Goal: Task Accomplishment & Management: Use online tool/utility

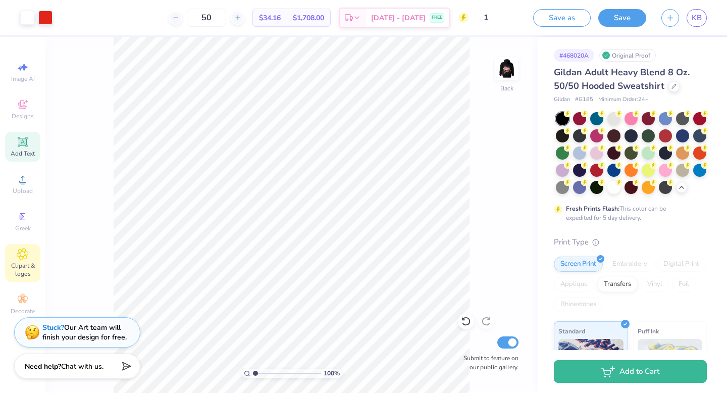
click at [28, 266] on span "Clipart & logos" at bounding box center [22, 270] width 35 height 16
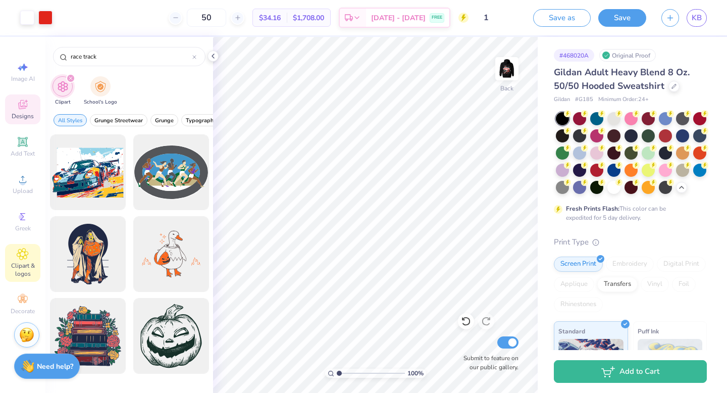
type input "race track"
click at [24, 106] on icon at bounding box center [23, 104] width 12 height 12
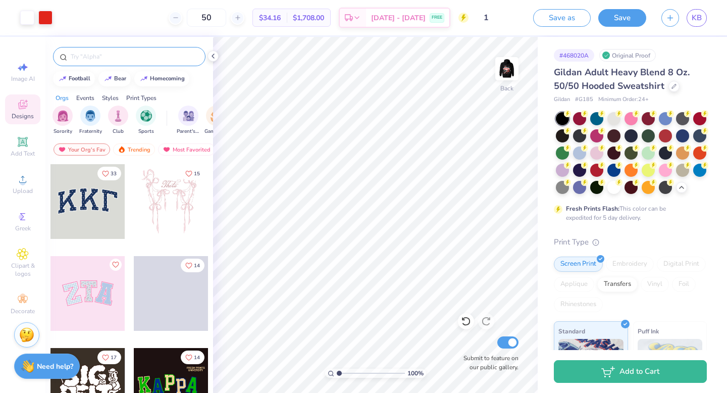
click at [126, 55] on input "text" at bounding box center [134, 57] width 129 height 10
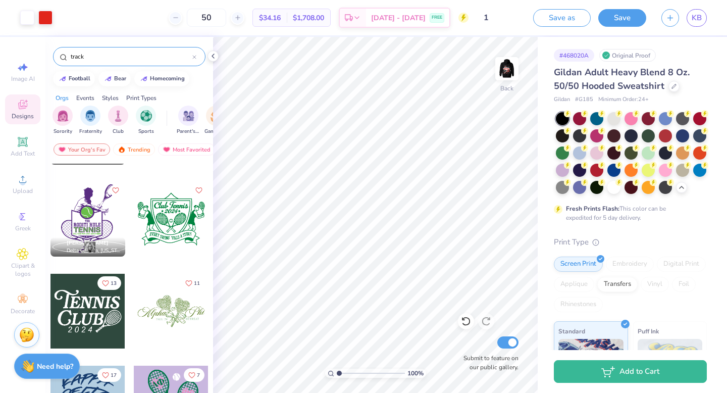
scroll to position [1918, 0]
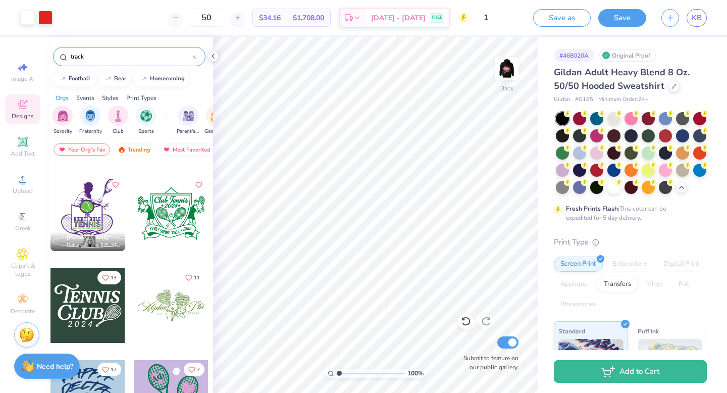
click at [121, 52] on input "track" at bounding box center [131, 57] width 123 height 10
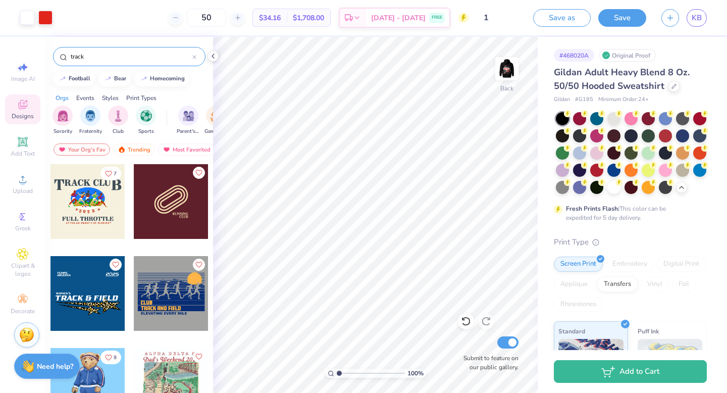
click at [121, 57] on input "track" at bounding box center [131, 57] width 123 height 10
type input "track and field"
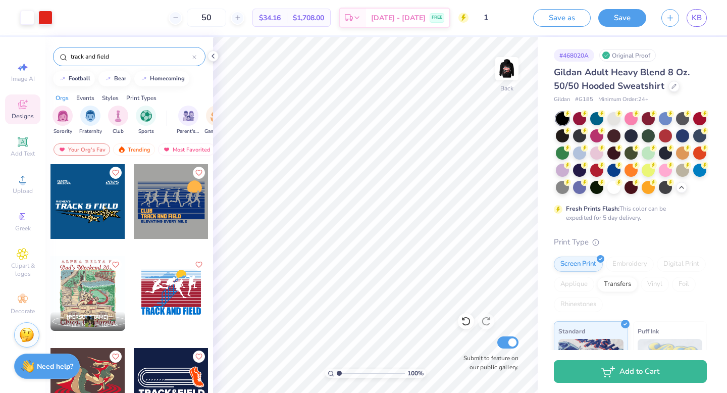
scroll to position [9, 0]
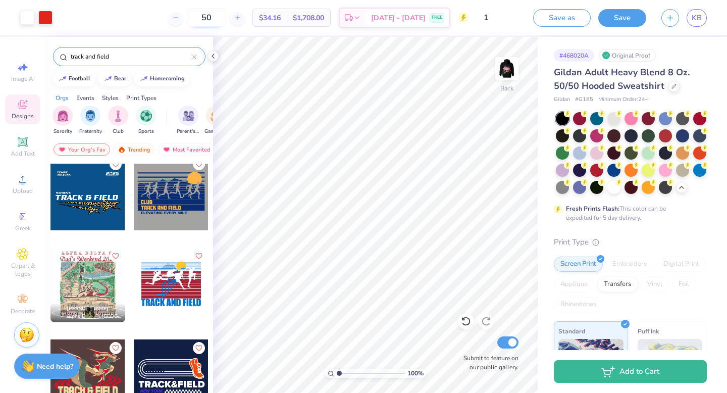
click at [226, 18] on input "50" at bounding box center [206, 18] width 39 height 18
click at [226, 19] on input "45" at bounding box center [206, 18] width 39 height 18
type input "4"
type input "3"
type input "4"
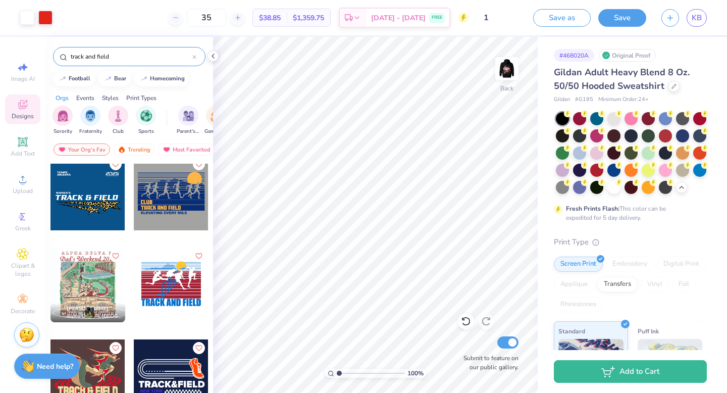
type input "3"
type input "5"
type input "3"
type input "25"
click at [626, 17] on button "Save" at bounding box center [622, 17] width 48 height 18
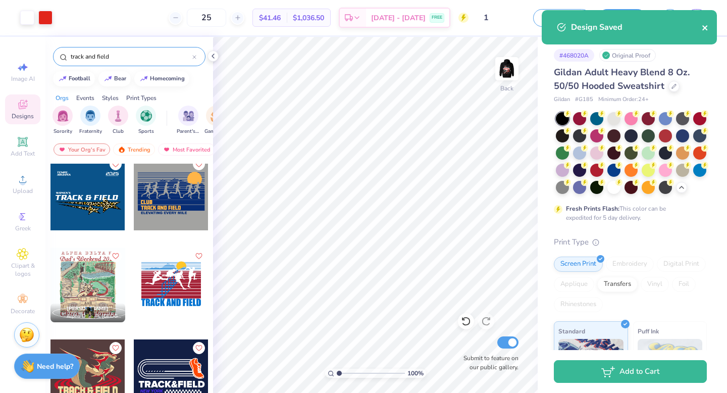
click at [705, 26] on icon "close" at bounding box center [705, 28] width 7 height 8
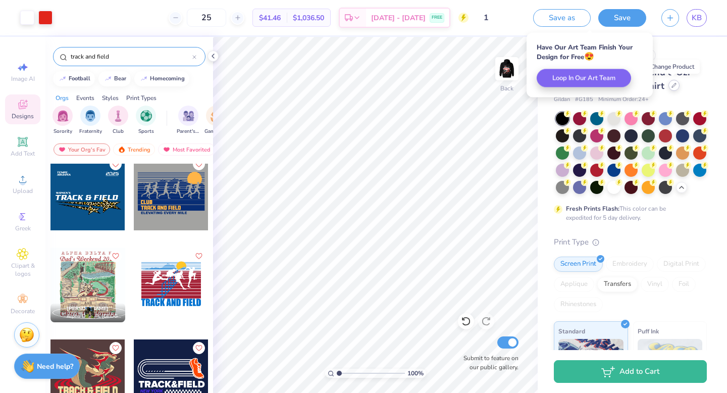
click at [673, 83] on icon at bounding box center [674, 85] width 5 height 5
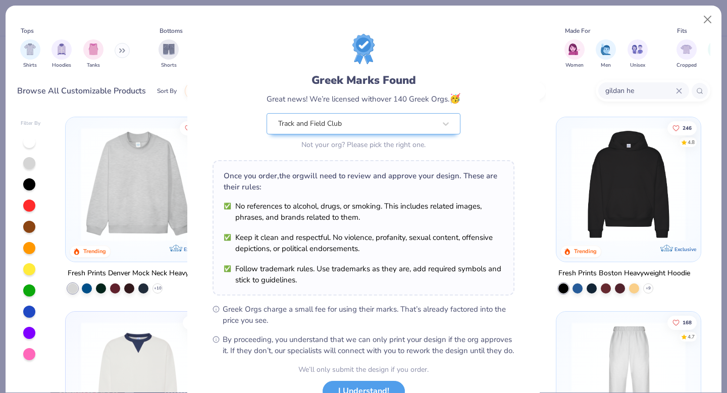
scroll to position [80, 0]
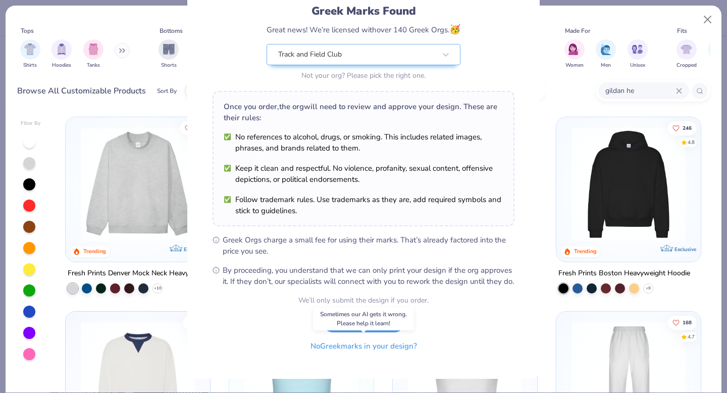
click at [383, 349] on button "No Greek marks in your design?" at bounding box center [364, 346] width 124 height 21
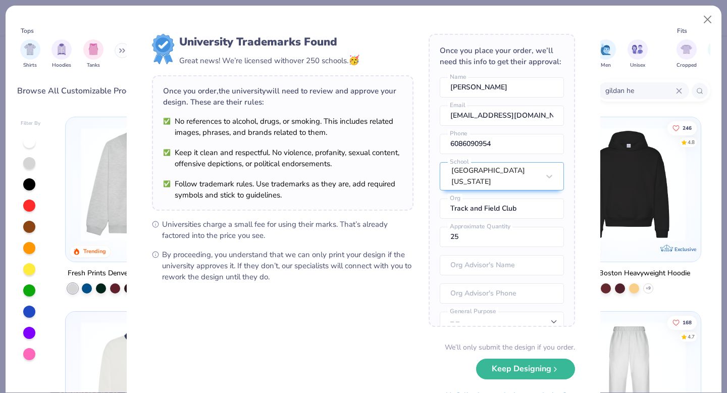
scroll to position [46, 0]
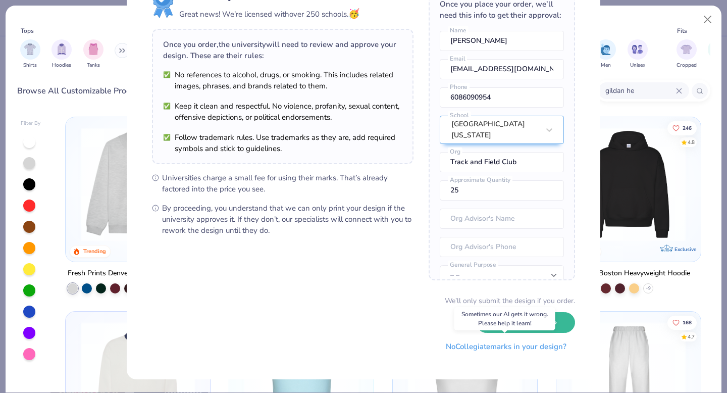
click at [498, 351] on button "No Collegiate marks in your design?" at bounding box center [506, 346] width 138 height 21
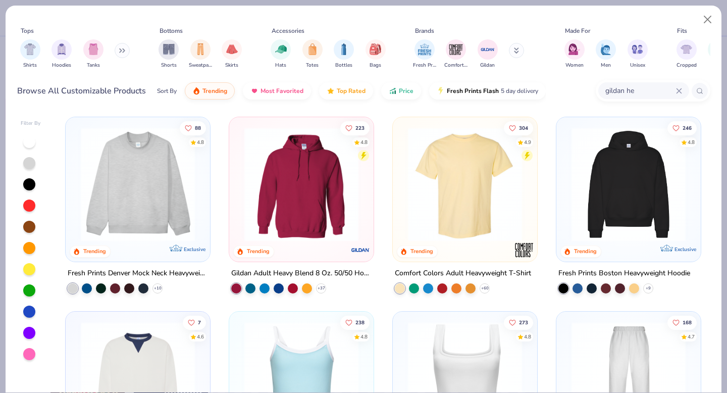
scroll to position [0, 0]
click at [639, 87] on input "gildan he" at bounding box center [640, 91] width 72 height 12
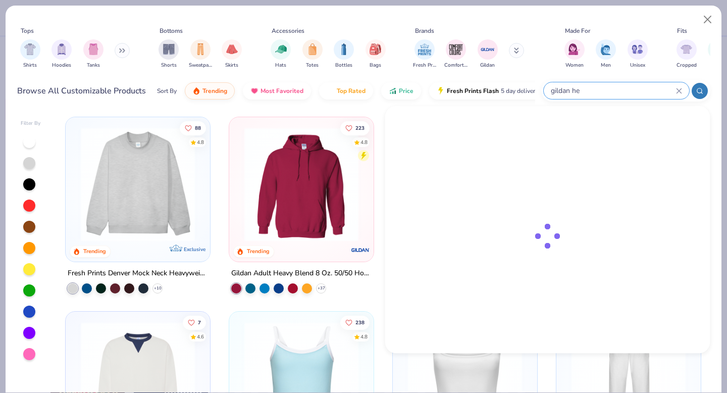
click at [639, 87] on input "gildan he" at bounding box center [613, 91] width 126 height 12
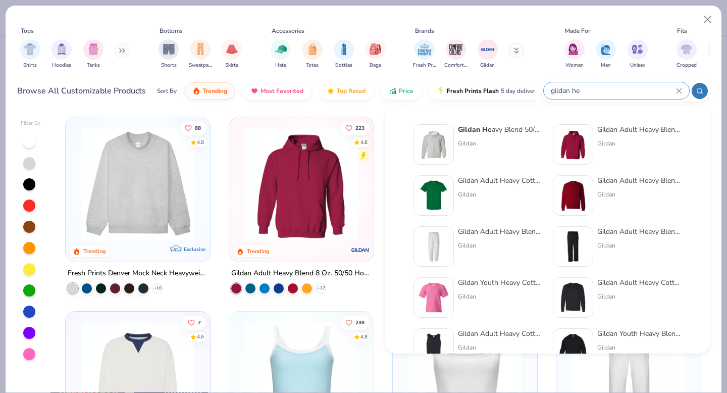
click at [515, 182] on div "Gildan Adult Heavy Cotton T-Shirt" at bounding box center [500, 180] width 85 height 11
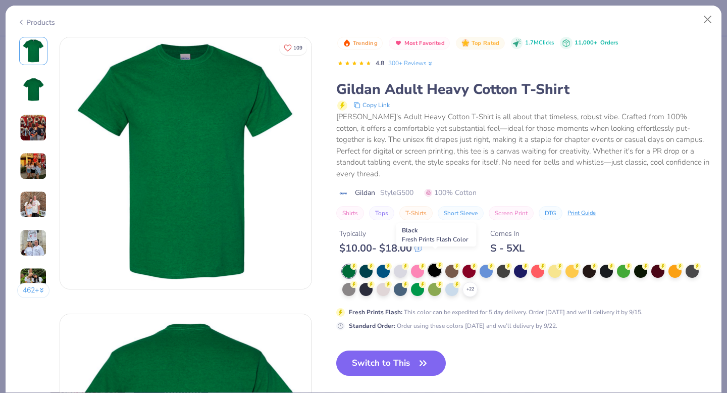
click at [432, 264] on div at bounding box center [434, 270] width 13 height 13
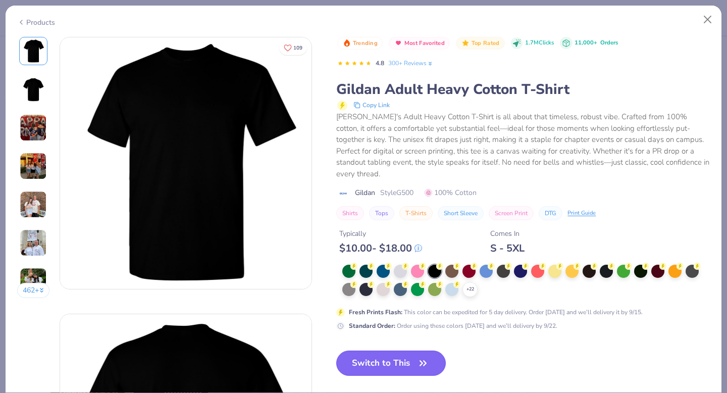
click at [402, 351] on button "Switch to This" at bounding box center [391, 362] width 110 height 25
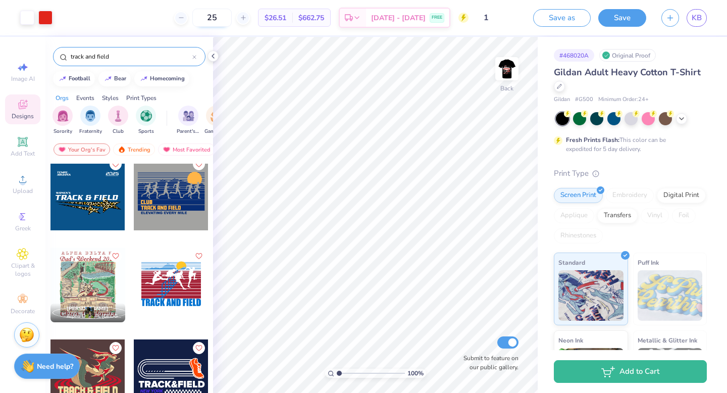
click at [232, 20] on input "25" at bounding box center [211, 18] width 39 height 18
type input "2"
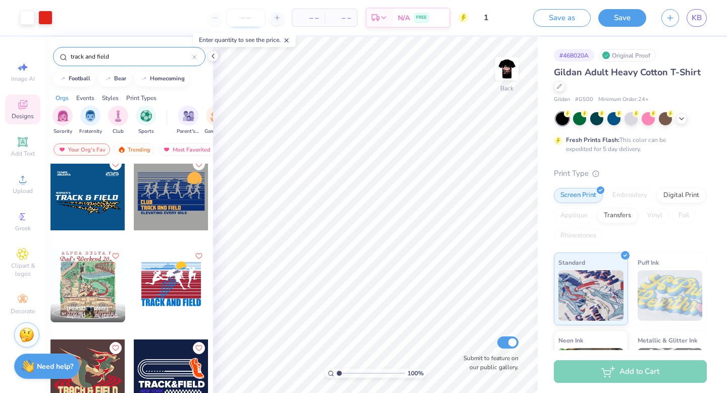
type input "1"
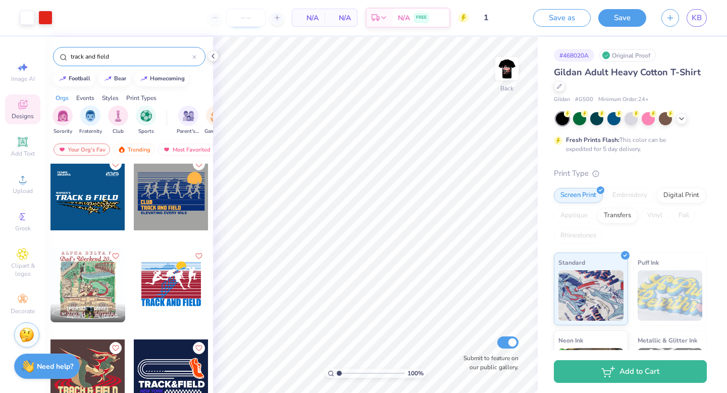
type input "2"
type input "3"
type input "4"
type input "5"
type input "6"
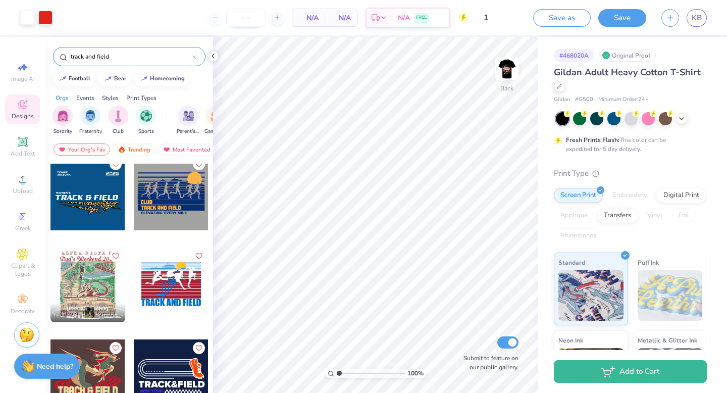
type input "7"
type input "8"
type input "9"
click at [255, 18] on input "10" at bounding box center [245, 18] width 39 height 18
type input "15"
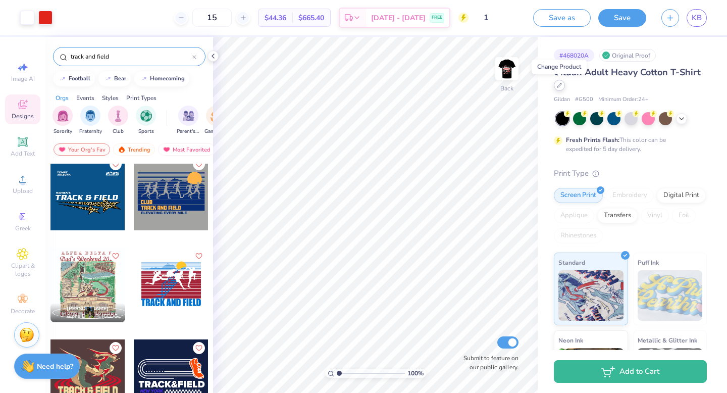
click at [560, 85] on icon at bounding box center [559, 85] width 5 height 5
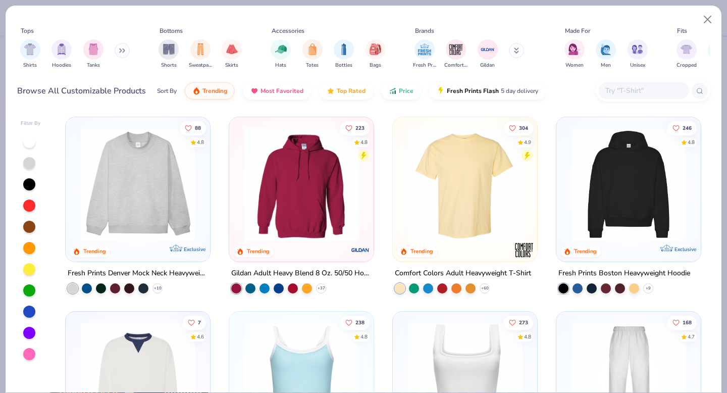
click at [618, 86] on input "text" at bounding box center [643, 91] width 78 height 12
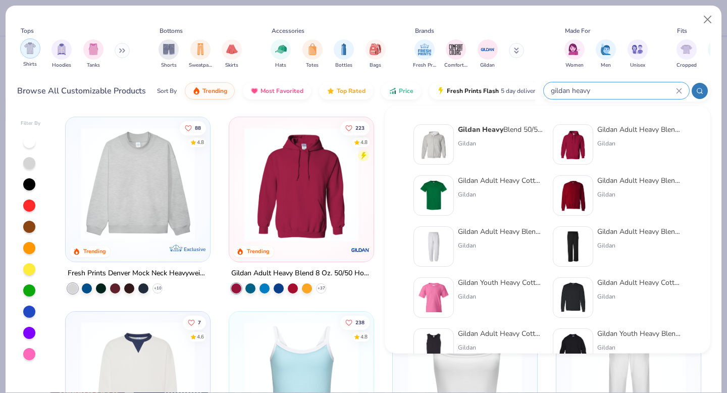
type input "gildan heavy"
click at [28, 53] on img "filter for Shirts" at bounding box center [30, 48] width 12 height 12
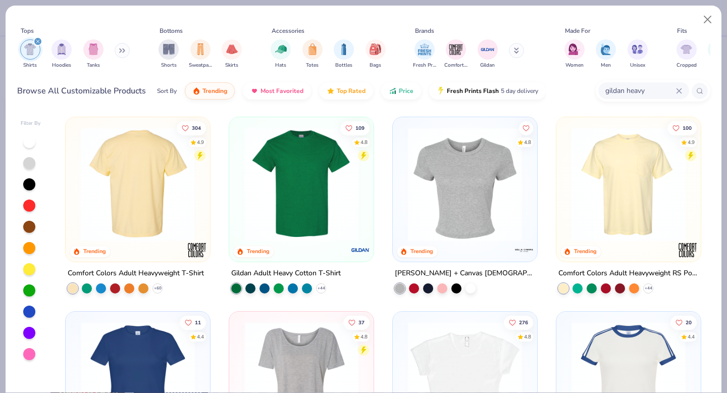
click at [180, 196] on img at bounding box center [138, 184] width 124 height 114
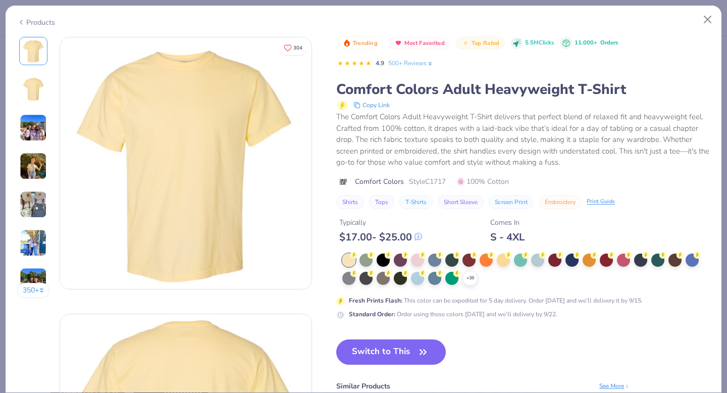
click at [385, 237] on div "$ 17.00 - $ 25.00" at bounding box center [380, 237] width 83 height 13
click at [385, 257] on icon at bounding box center [388, 253] width 7 height 7
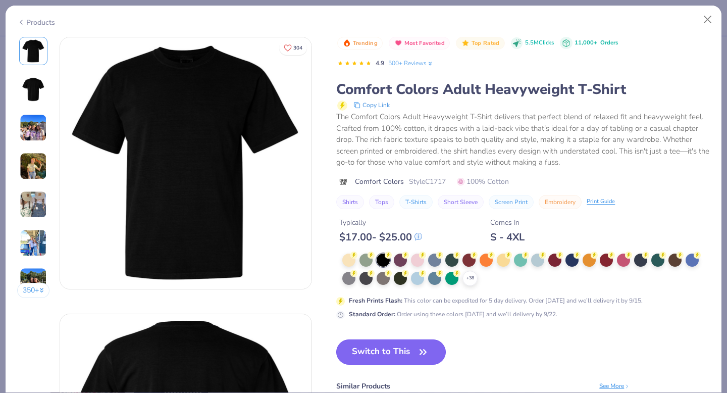
click at [408, 354] on button "Switch to This" at bounding box center [391, 351] width 110 height 25
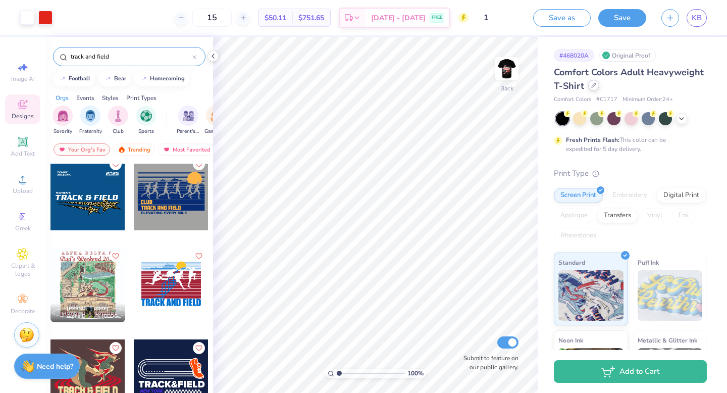
click at [593, 85] on icon at bounding box center [594, 85] width 4 height 4
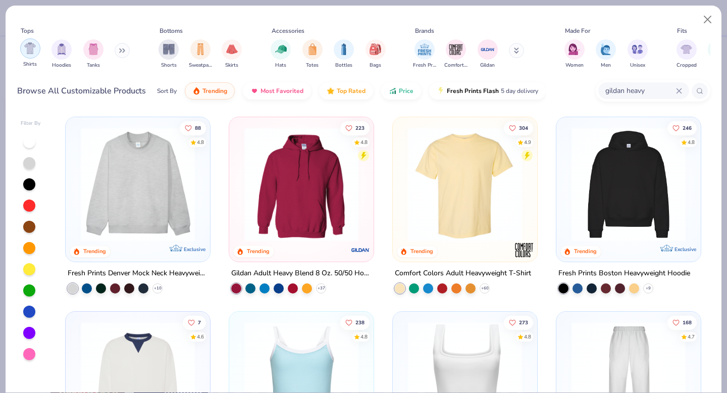
click at [32, 48] on img "filter for Shirts" at bounding box center [30, 48] width 12 height 12
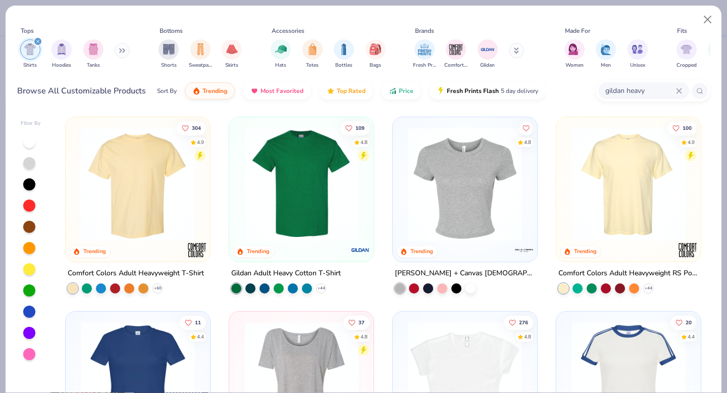
click at [315, 202] on img at bounding box center [301, 184] width 124 height 114
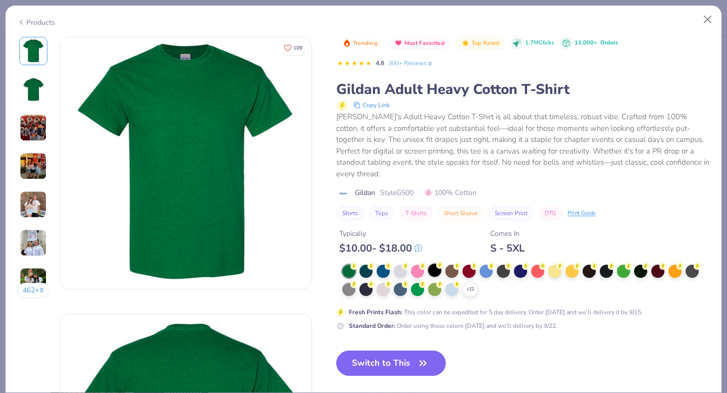
click at [435, 264] on div at bounding box center [434, 270] width 13 height 13
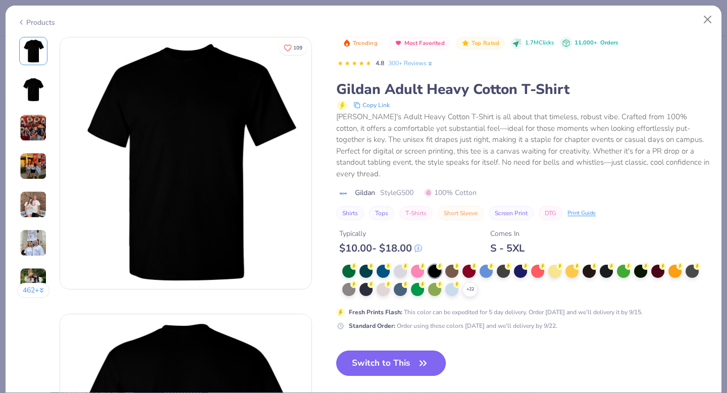
click at [398, 353] on button "Switch to This" at bounding box center [391, 362] width 110 height 25
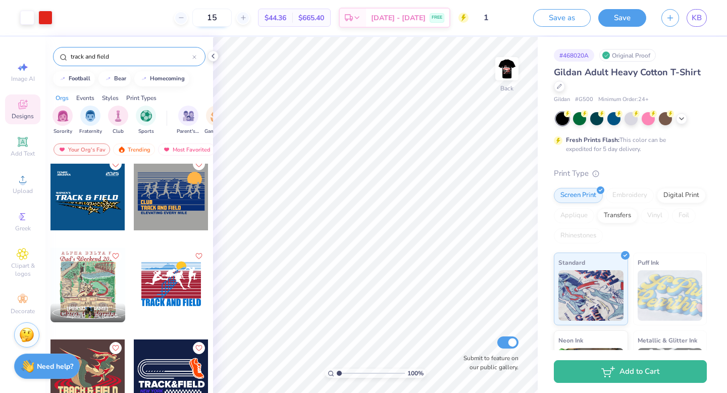
click at [232, 16] on input "15" at bounding box center [211, 18] width 39 height 18
type input "1"
type input "50"
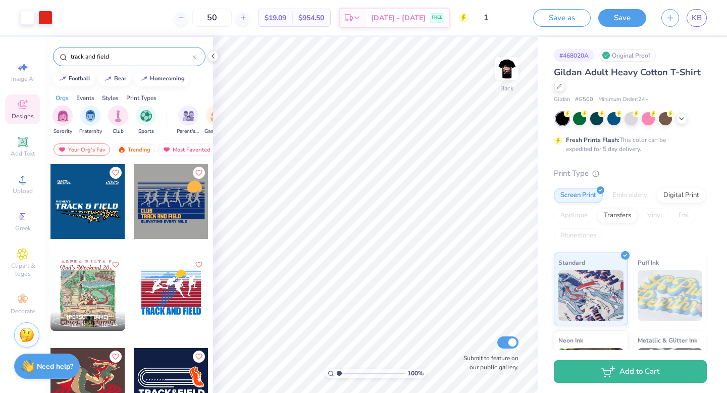
scroll to position [9, 0]
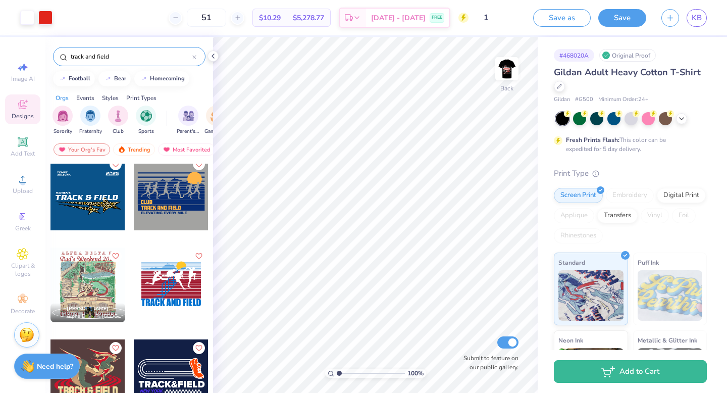
type input "5"
type input "12"
